Goal: Task Accomplishment & Management: Complete application form

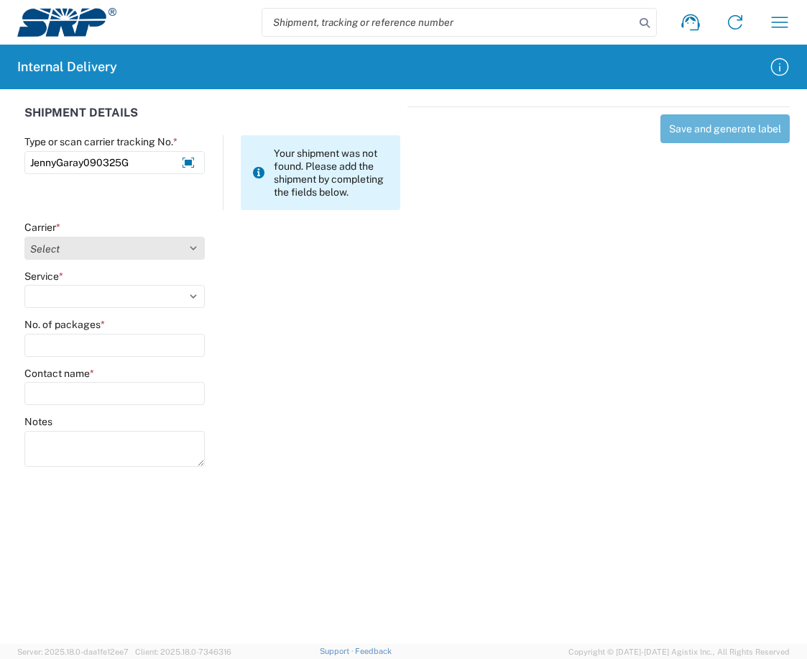
type input "JennyGaray090325G"
click at [194, 243] on select "Select Amazon Logistics ATI Trucking BC Dimerco Logistics Empire Southwest FedE…" at bounding box center [114, 248] width 180 height 23
select select "18713"
click at [24, 237] on select "Select Amazon Logistics ATI Trucking BC Dimerco Logistics Empire Southwest FedE…" at bounding box center [114, 248] width 180 height 23
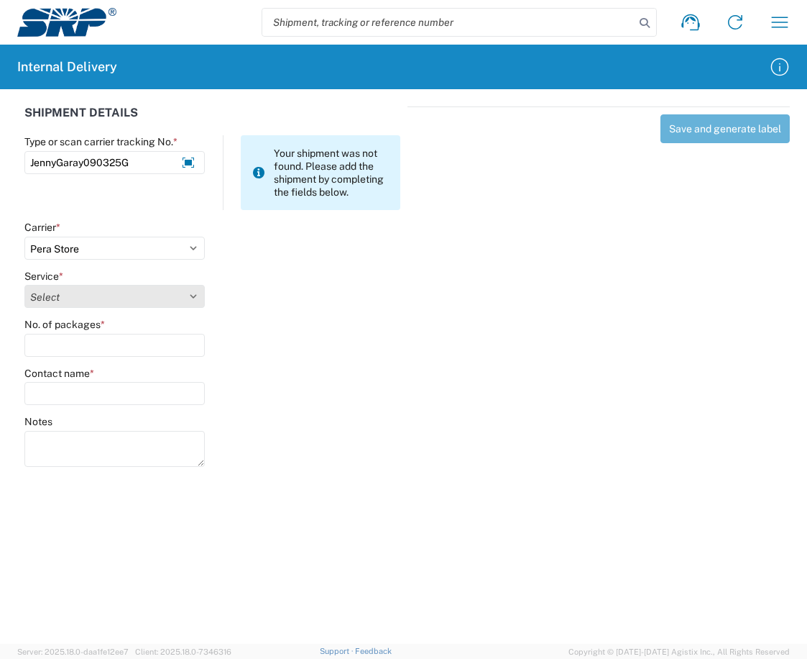
click at [189, 297] on select "Select Ground Inter-Office" at bounding box center [114, 296] width 180 height 23
click at [24, 285] on select "Select Ground Inter-Office" at bounding box center [114, 296] width 180 height 23
click at [191, 292] on select "Select Ground Inter-Office" at bounding box center [114, 296] width 180 height 23
select select "35763"
click at [24, 285] on select "Select Ground Inter-Office" at bounding box center [114, 296] width 180 height 23
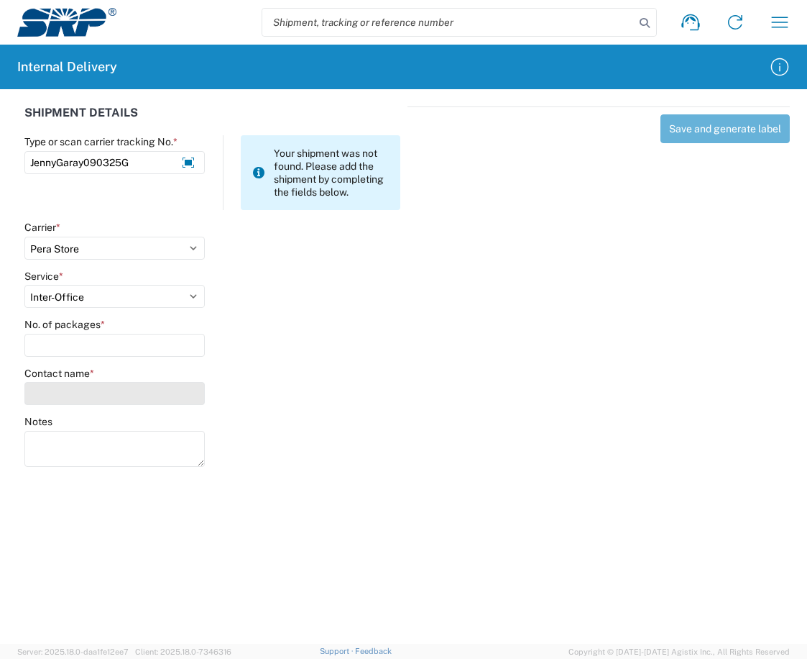
click at [133, 389] on input "Contact name *" at bounding box center [114, 393] width 180 height 23
click at [133, 331] on div "No. of packages *" at bounding box center [114, 337] width 180 height 39
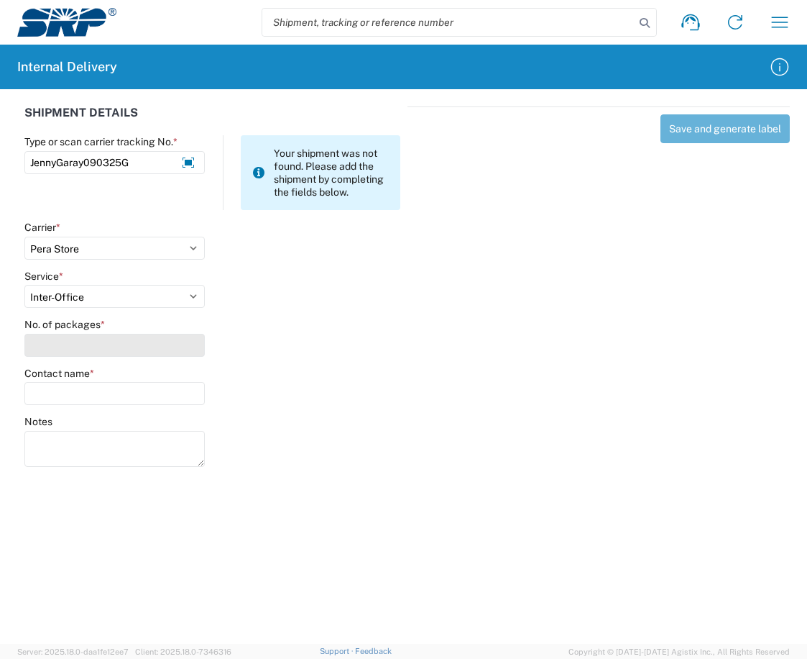
click at [171, 344] on input "No. of packages *" at bounding box center [114, 345] width 180 height 23
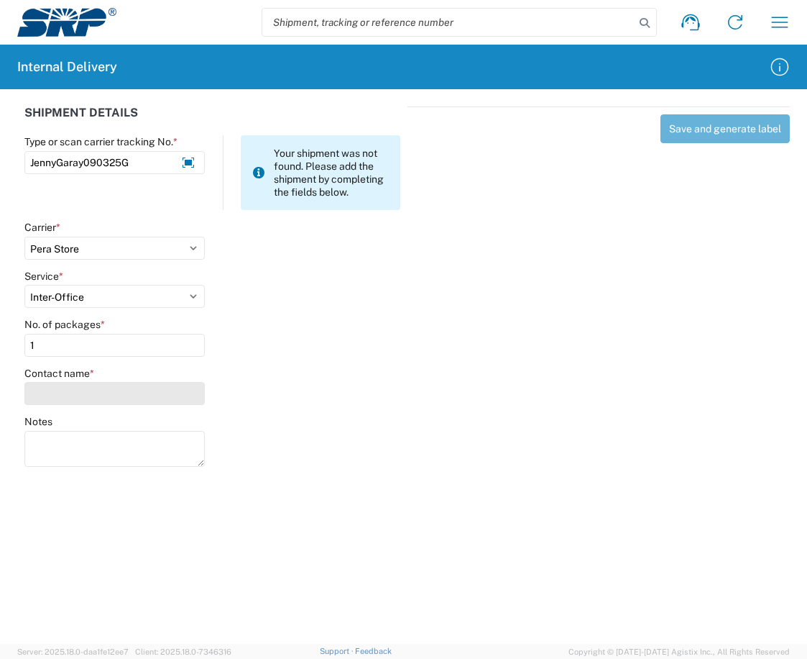
type input "1"
click at [161, 395] on input "Contact name *" at bounding box center [114, 393] width 180 height 23
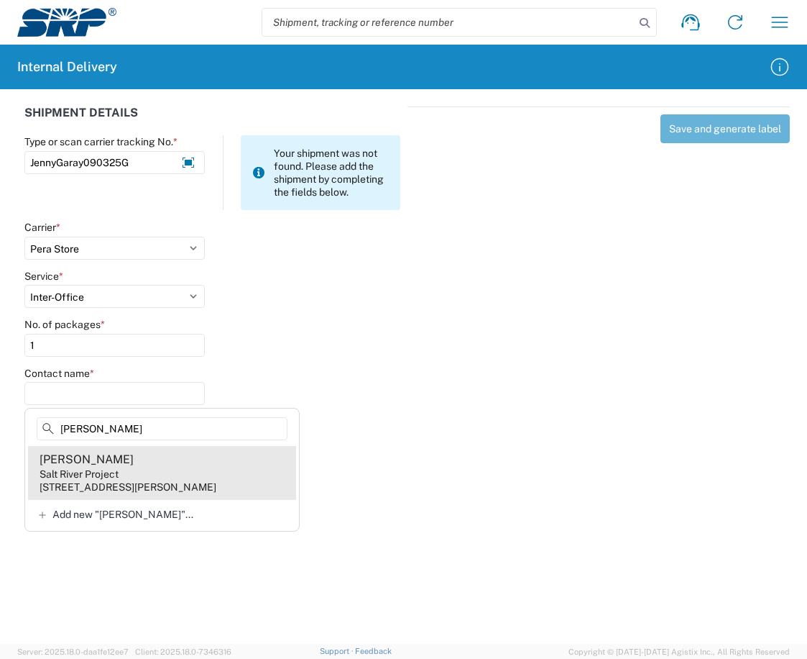
type input "[PERSON_NAME]"
click at [86, 471] on div "Salt River Project" at bounding box center [79, 473] width 79 height 13
type input "[PERSON_NAME]"
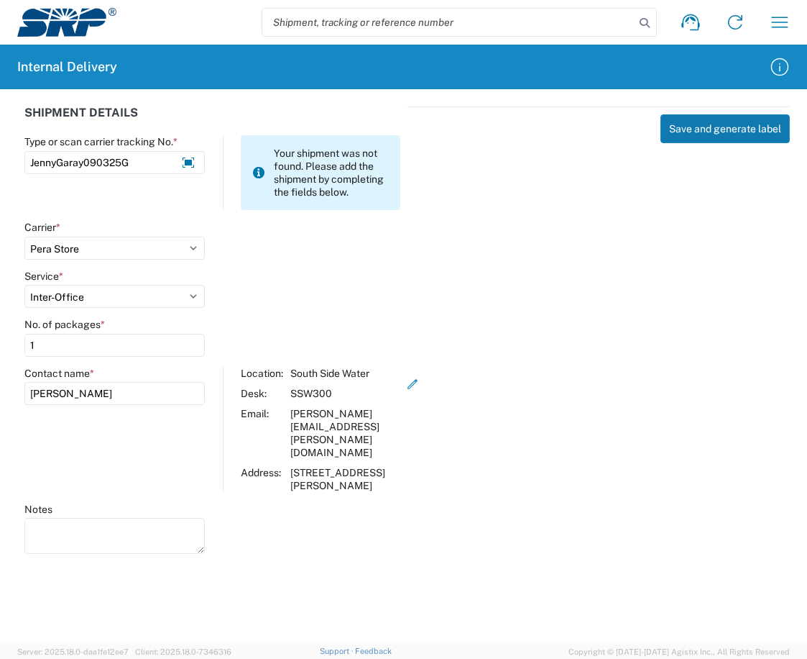
click at [689, 132] on button "Save and generate label" at bounding box center [725, 128] width 129 height 29
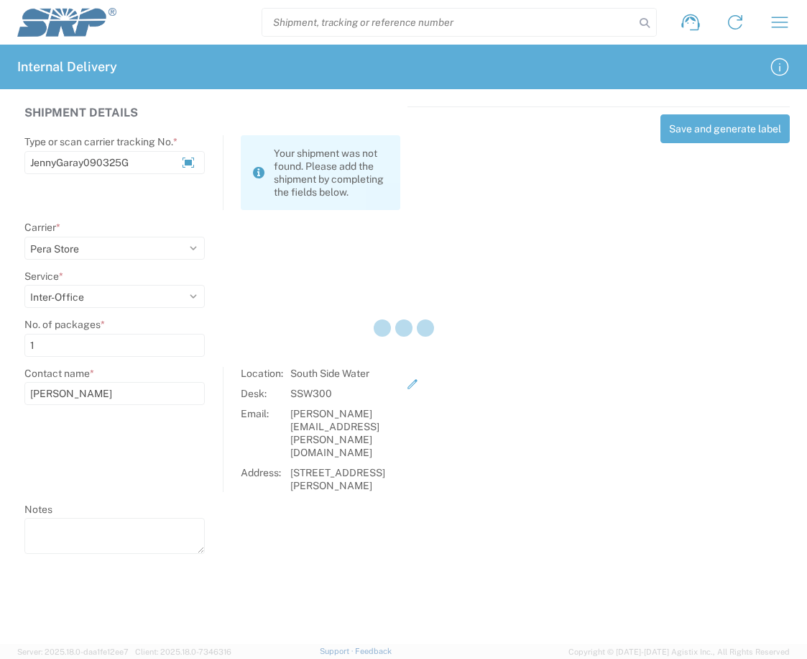
select select
